Goal: Transaction & Acquisition: Purchase product/service

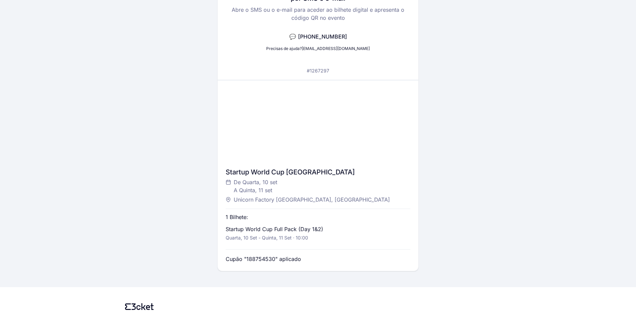
scroll to position [99, 0]
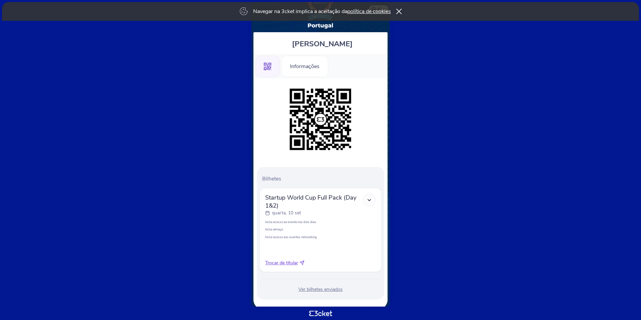
scroll to position [32, 0]
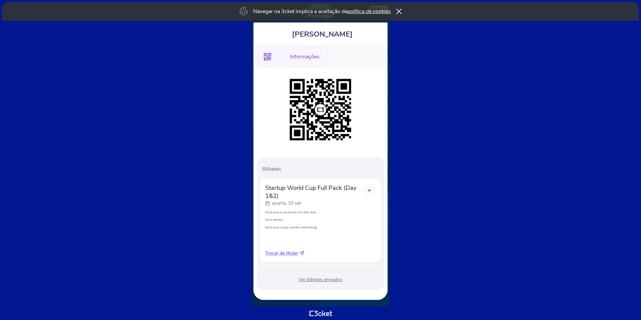
click at [313, 58] on div "Informações" at bounding box center [304, 56] width 47 height 21
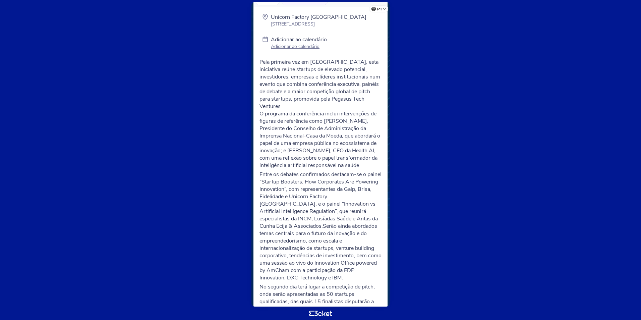
scroll to position [101, 0]
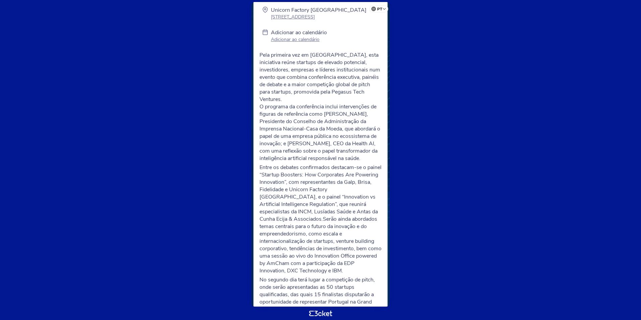
click at [306, 38] on p "Adicionar ao calendário" at bounding box center [299, 39] width 56 height 6
click at [590, 91] on body "pt Português (Portugal) English Español Catalan Français Ana Calhau .st0{fill-r…" at bounding box center [321, 160] width 636 height 315
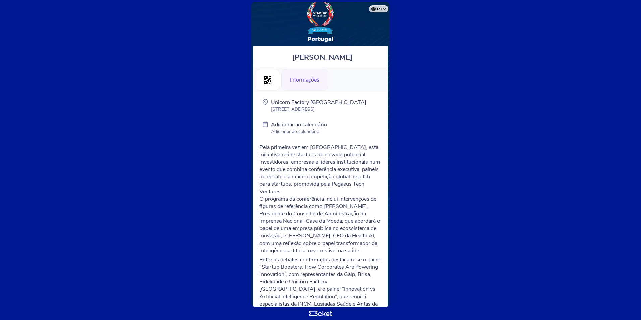
scroll to position [0, 0]
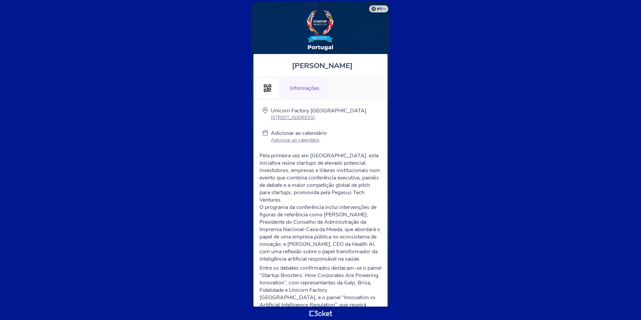
click at [297, 88] on div "Informações" at bounding box center [304, 87] width 47 height 21
click at [292, 99] on li "Informações" at bounding box center [304, 88] width 47 height 24
drag, startPoint x: 292, startPoint y: 99, endPoint x: 296, endPoint y: 89, distance: 10.8
click at [295, 89] on div "Informações" at bounding box center [304, 87] width 47 height 21
click at [294, 138] on p "Adicionar ao calendário" at bounding box center [299, 140] width 56 height 6
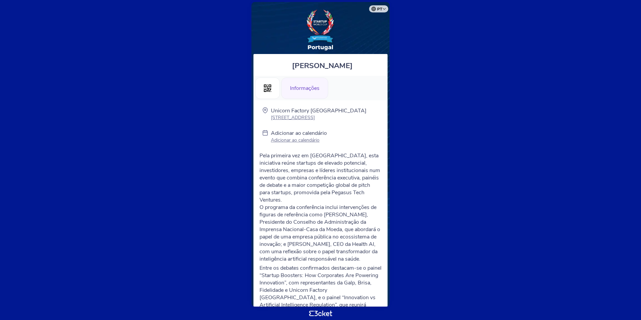
click at [95, 49] on body "pt Português ([GEOGRAPHIC_DATA]) English Español Catalan [DEMOGRAPHIC_DATA] [PE…" at bounding box center [321, 160] width 636 height 315
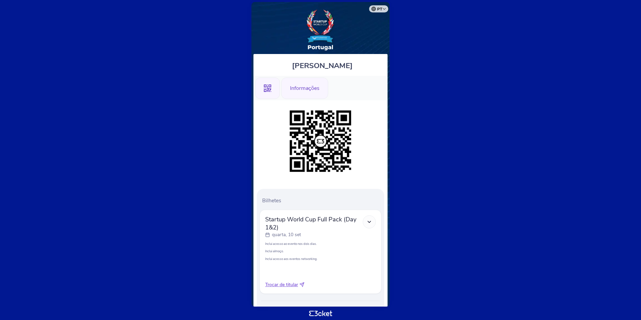
click at [312, 89] on div "Informações" at bounding box center [304, 87] width 47 height 21
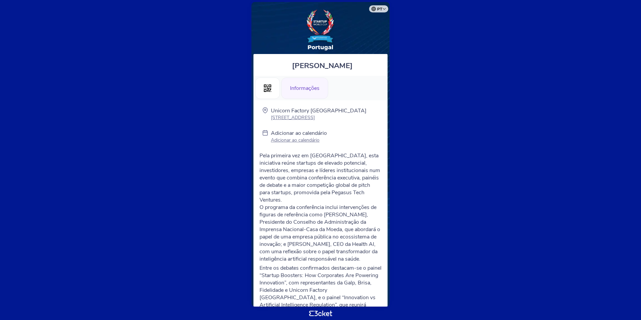
click at [302, 141] on p "Adicionar ao calendário" at bounding box center [299, 140] width 56 height 6
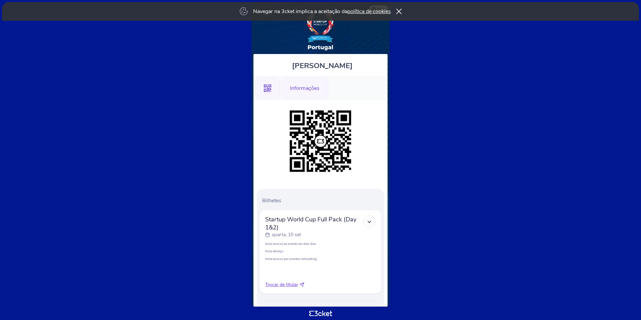
click at [310, 88] on div "Informações" at bounding box center [304, 87] width 47 height 21
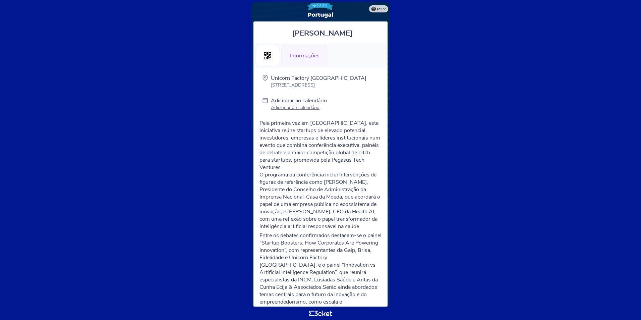
scroll to position [34, 0]
click at [360, 192] on p "O programa da conferência inclui intervenções de figuras de referência como [PE…" at bounding box center [321, 199] width 122 height 59
click at [410, 224] on body "pt Português ([GEOGRAPHIC_DATA]) English Español Catalan [DEMOGRAPHIC_DATA] [PE…" at bounding box center [321, 160] width 636 height 315
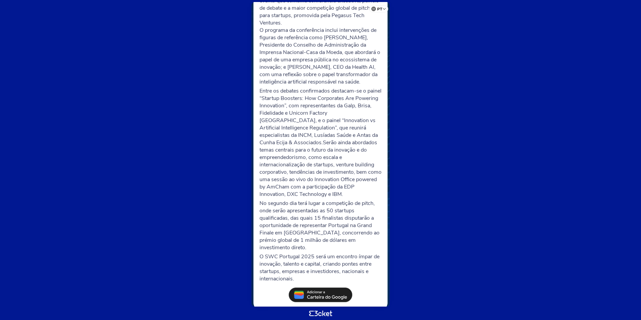
scroll to position [182, 0]
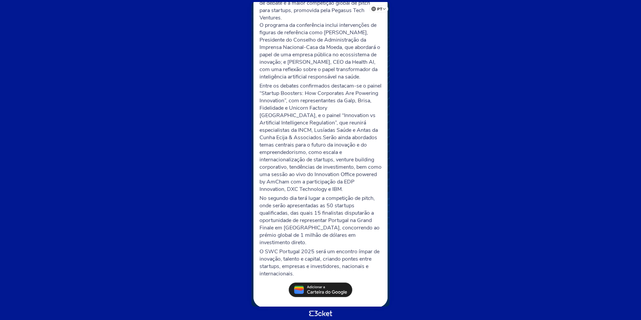
click at [475, 255] on body "pt Português ([GEOGRAPHIC_DATA]) English Español Catalan [DEMOGRAPHIC_DATA] [PE…" at bounding box center [321, 160] width 636 height 315
